Goal: Information Seeking & Learning: Find specific page/section

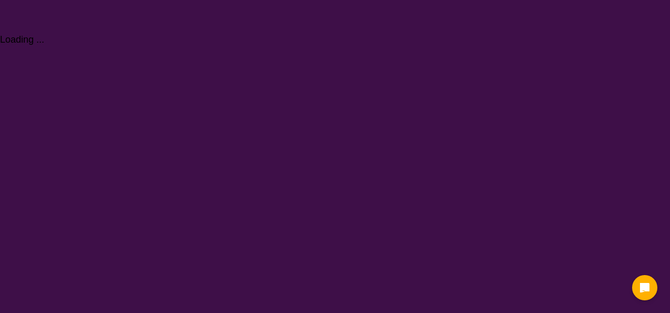
select select "[MEDICAL_DATA]"
select select "NDIS"
select select "[MEDICAL_DATA]"
select select "NDIS"
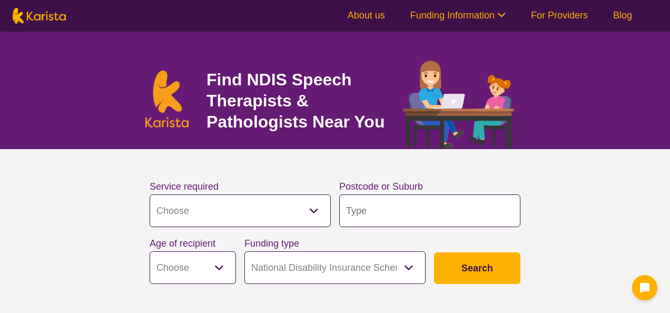
select select "[MEDICAL_DATA]"
select select "NDIS"
select select "[MEDICAL_DATA]"
select select "NDIS"
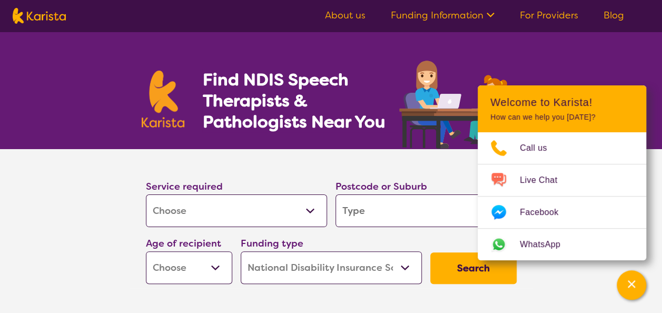
click at [231, 201] on select "Allied Health Assistant Assessment ([MEDICAL_DATA] or [MEDICAL_DATA]) Behaviour…" at bounding box center [236, 210] width 181 height 33
click at [146, 194] on select "Allied Health Assistant Assessment ([MEDICAL_DATA] or [MEDICAL_DATA]) Behaviour…" at bounding box center [236, 210] width 181 height 33
click at [359, 214] on input "search" at bounding box center [425, 210] width 181 height 33
type input "3"
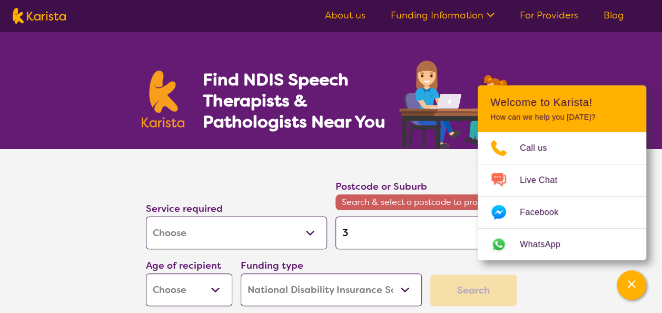
type input "30"
type input "306"
type input "3064"
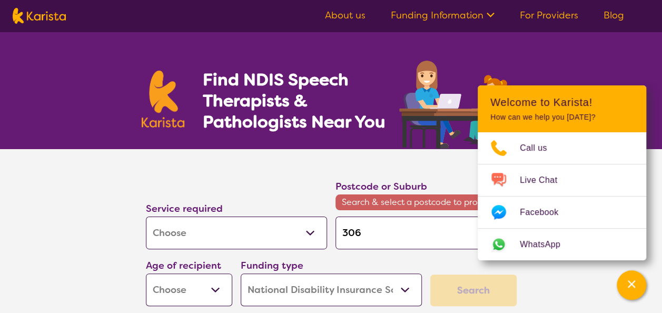
type input "3064"
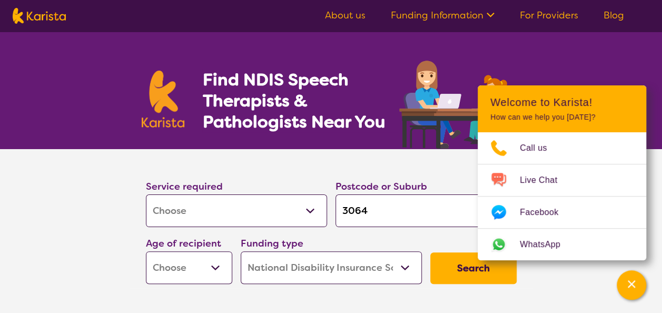
type input "3064"
click at [430, 252] on button "Search" at bounding box center [473, 268] width 86 height 32
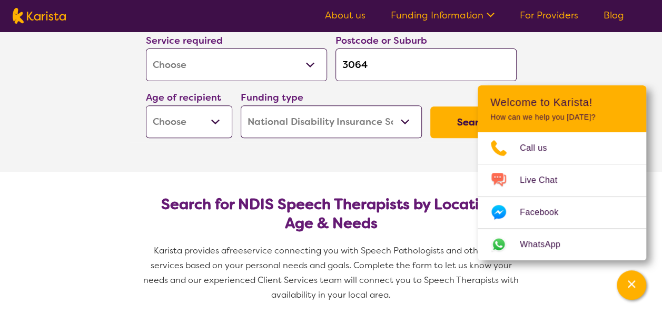
scroll to position [211, 0]
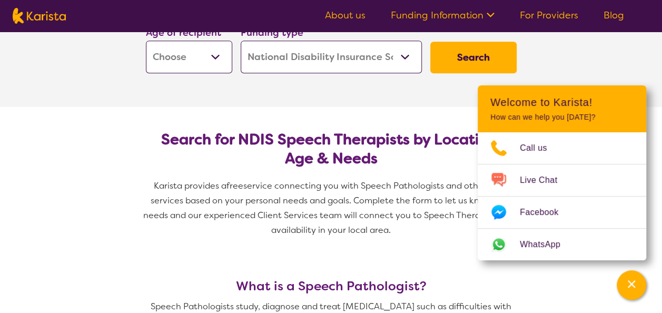
click at [590, 72] on section "Service required Allied Health Assistant Assessment ([MEDICAL_DATA] or [MEDICAL…" at bounding box center [331, 22] width 662 height 168
click at [589, 72] on section "Service required Allied Health Assistant Assessment ([MEDICAL_DATA] or [MEDICAL…" at bounding box center [331, 22] width 662 height 168
